Goal: Information Seeking & Learning: Learn about a topic

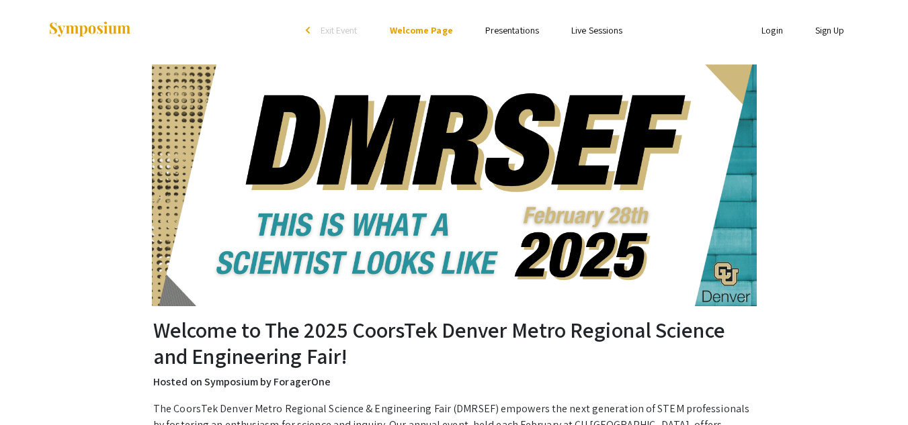
click at [528, 30] on link "Presentations" at bounding box center [512, 30] width 54 height 12
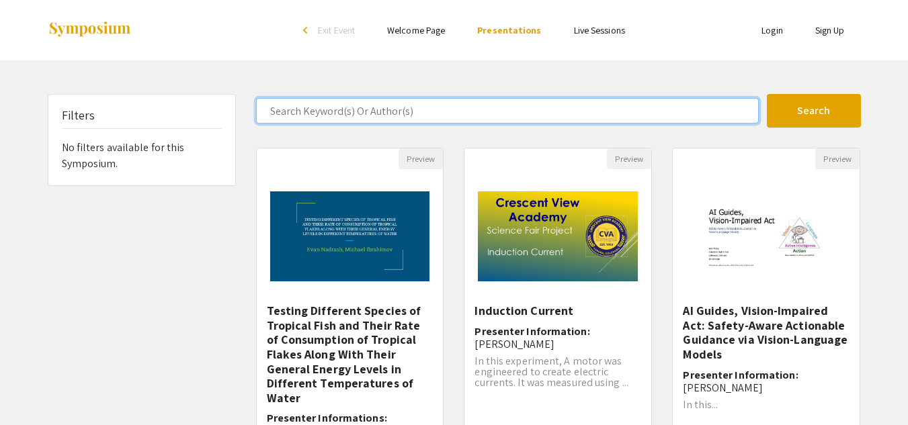
click at [466, 107] on input "Search Keyword(s) Or Author(s)" at bounding box center [507, 111] width 503 height 26
type input "engine"
click at [767, 94] on button "Search" at bounding box center [814, 111] width 94 height 34
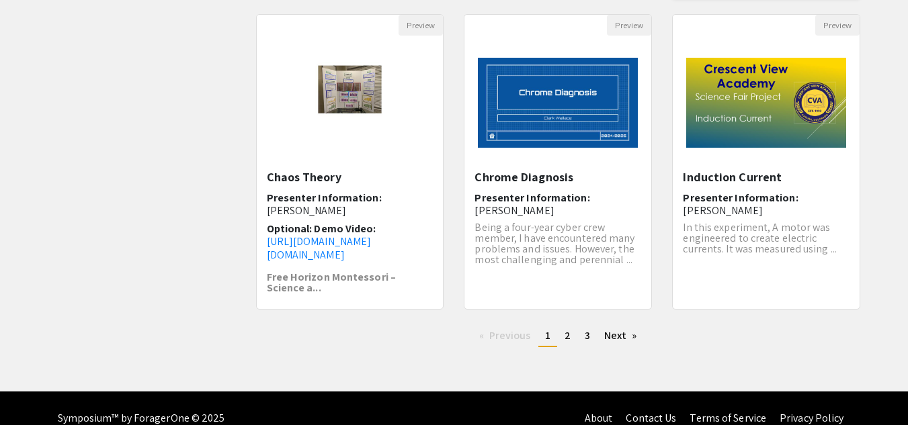
scroll to position [466, 0]
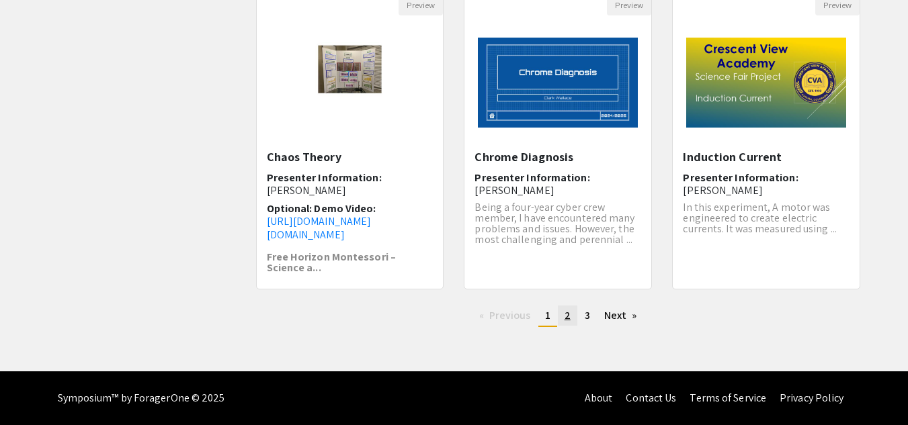
click at [566, 315] on span "2" at bounding box center [568, 315] width 6 height 14
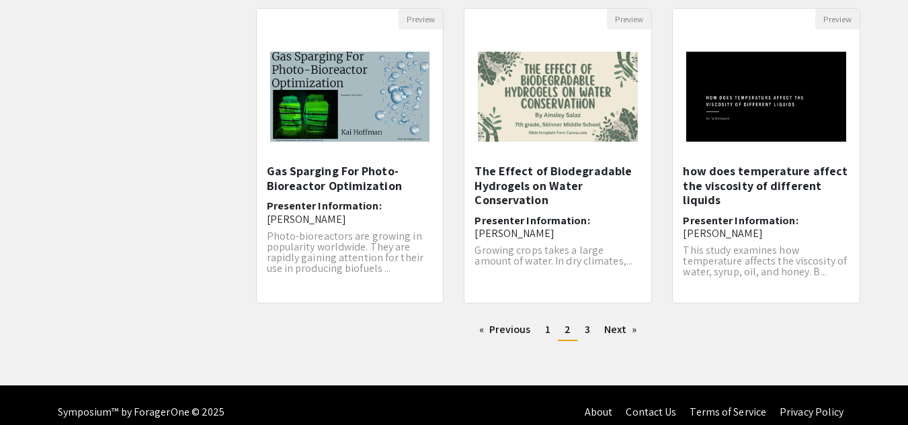
scroll to position [452, 0]
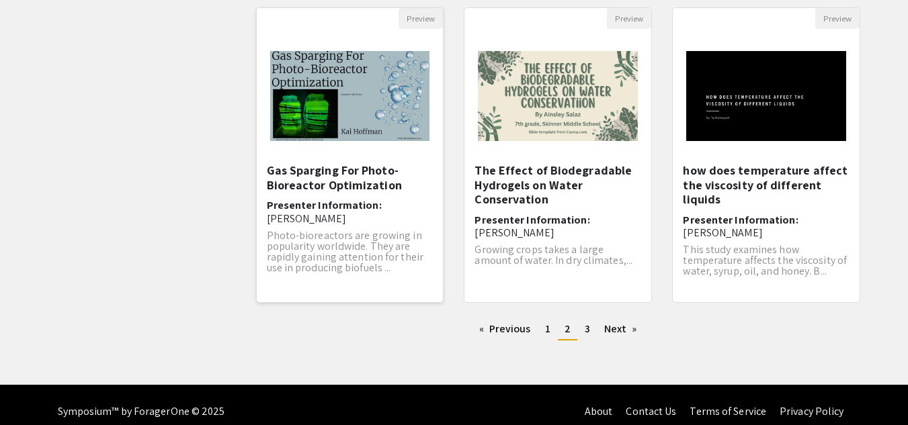
click at [390, 126] on img "Open Presentation <p>Gas Sparging For Photo-Bioreactor Optimization</p>" at bounding box center [350, 96] width 187 height 117
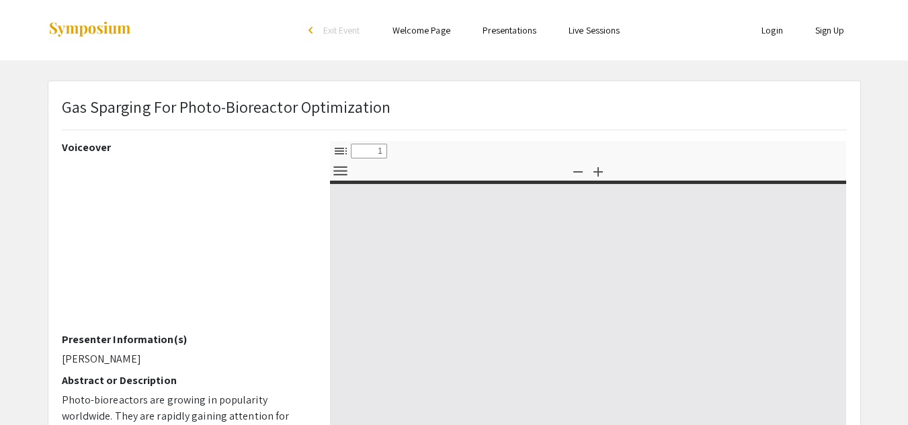
select select "custom"
type input "0"
select select "custom"
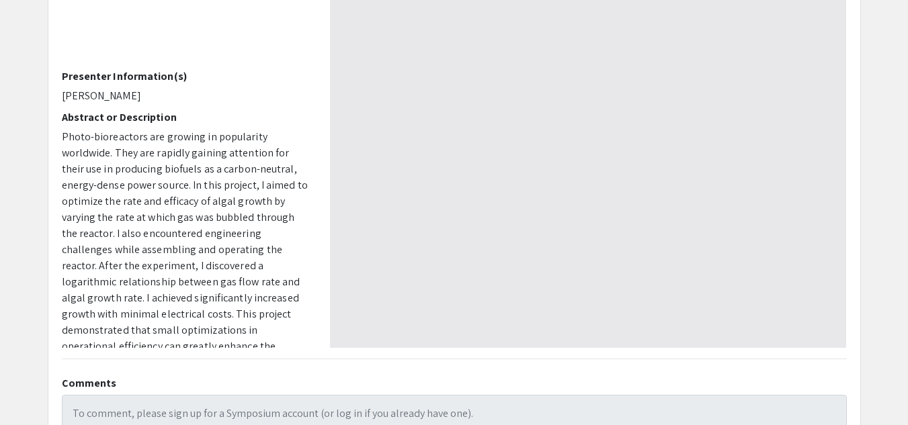
type input "1"
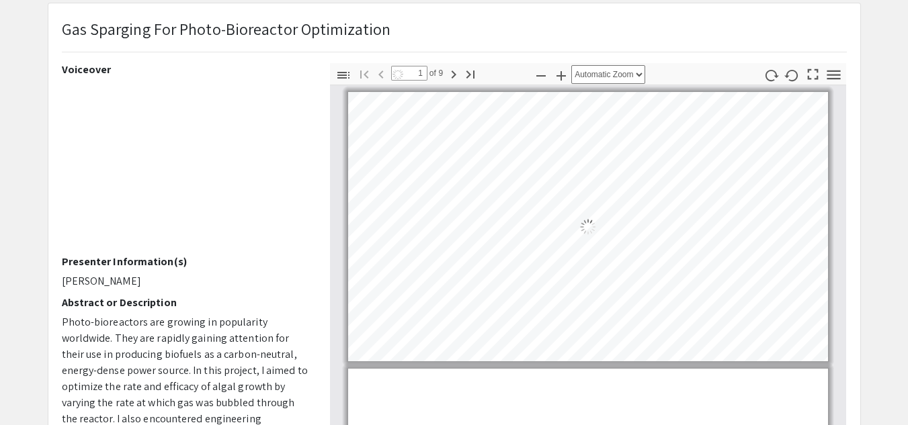
select select "auto"
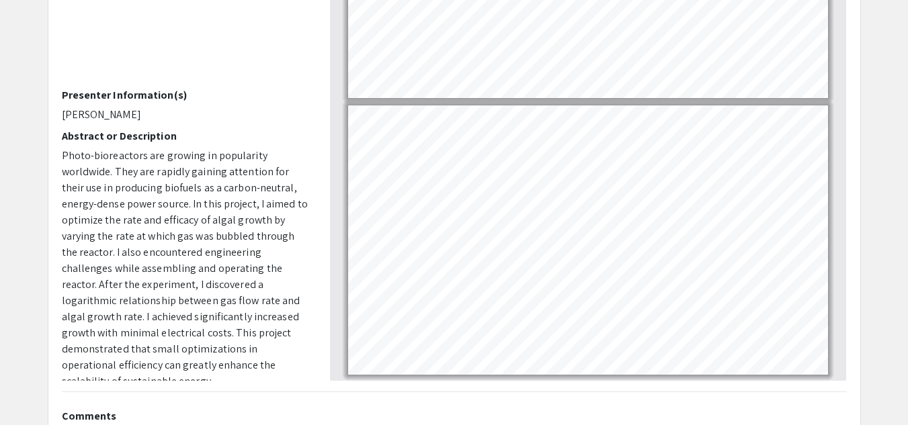
scroll to position [230, 0]
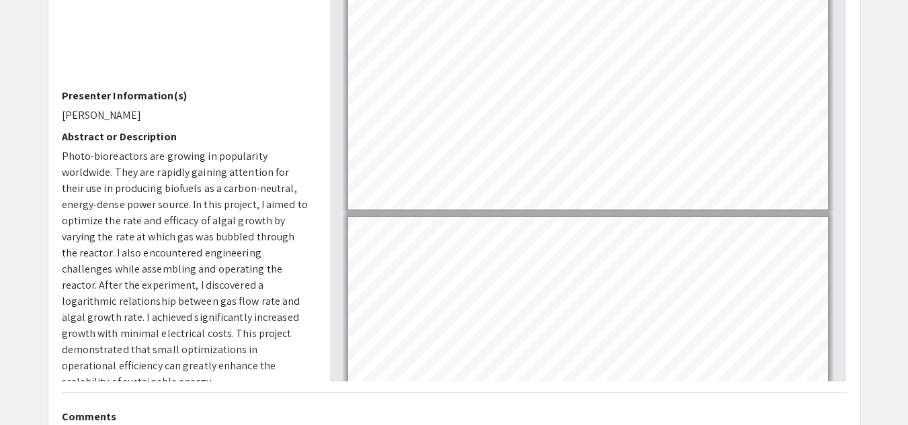
type input "1"
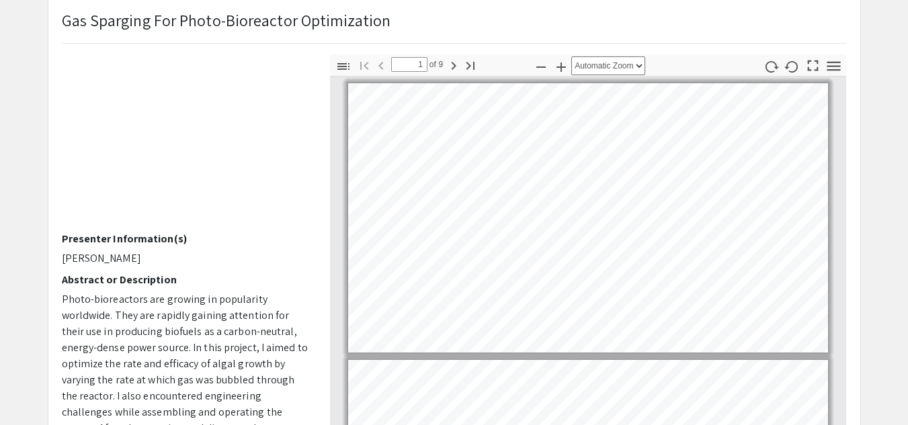
scroll to position [0, 0]
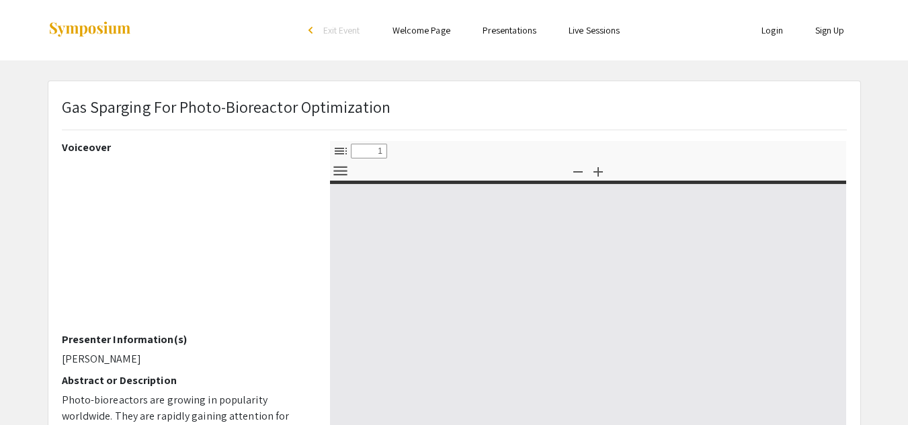
select select "custom"
type input "0"
select select "custom"
